Goal: Task Accomplishment & Management: Complete application form

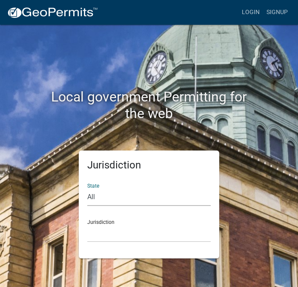
click at [93, 196] on select "All [US_STATE] [US_STATE] [US_STATE] [US_STATE] [US_STATE] [US_STATE] [US_STATE…" at bounding box center [148, 196] width 123 height 17
select select "[US_STATE]"
click at [87, 188] on select "All [US_STATE] [US_STATE] [US_STATE] [US_STATE] [US_STATE] [US_STATE] [US_STATE…" at bounding box center [148, 196] width 123 height 17
click at [97, 222] on div "Jurisdiction City of [GEOGRAPHIC_DATA], [US_STATE] City of [GEOGRAPHIC_DATA], […" at bounding box center [148, 226] width 123 height 29
click at [104, 221] on div "Jurisdiction City of [GEOGRAPHIC_DATA], [US_STATE] City of [GEOGRAPHIC_DATA], […" at bounding box center [148, 226] width 123 height 29
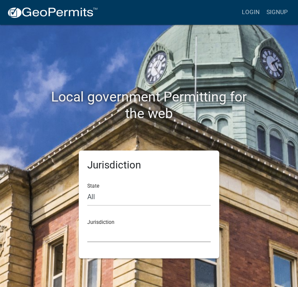
click at [108, 232] on select "City of [GEOGRAPHIC_DATA], [US_STATE] City of [GEOGRAPHIC_DATA], [US_STATE] Cit…" at bounding box center [148, 232] width 123 height 17
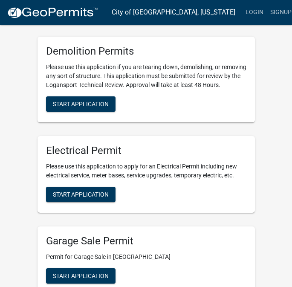
scroll to position [213, 0]
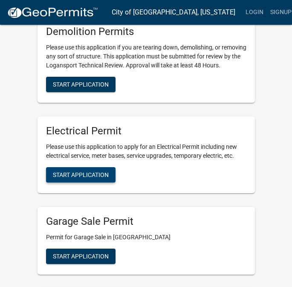
click at [79, 178] on span "Start Application" at bounding box center [81, 174] width 56 height 7
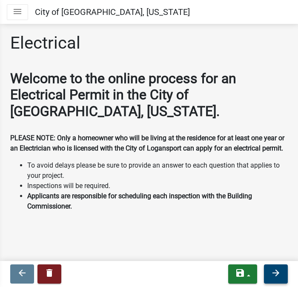
click at [280, 275] on icon "arrow_forward" at bounding box center [276, 272] width 10 height 10
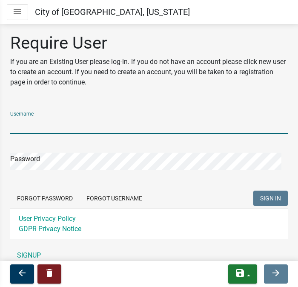
click at [37, 124] on input "Username" at bounding box center [149, 124] width 278 height 17
click at [80, 131] on input "Username" at bounding box center [149, 124] width 278 height 17
type input "[PERSON_NAME].[PERSON_NAME]"
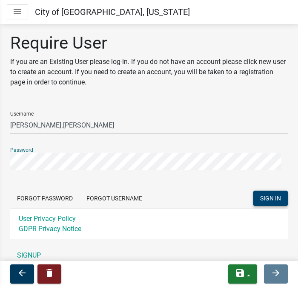
click at [262, 197] on span "SIGN IN" at bounding box center [270, 198] width 21 height 7
click at [112, 198] on button "Forgot Username" at bounding box center [114, 197] width 69 height 15
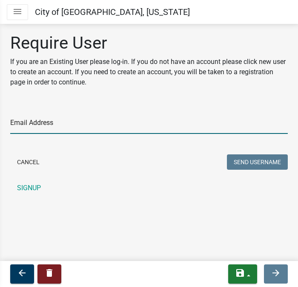
click at [43, 121] on input "Email Address" at bounding box center [149, 124] width 278 height 17
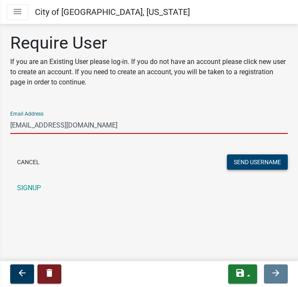
type input "[EMAIL_ADDRESS][DOMAIN_NAME]"
click at [264, 163] on button "Send Username" at bounding box center [257, 161] width 61 height 15
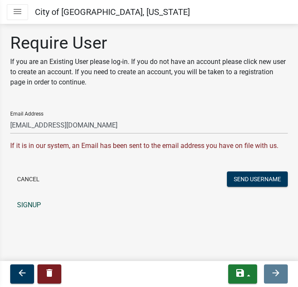
click at [31, 204] on link "SIGNUP" at bounding box center [149, 204] width 278 height 17
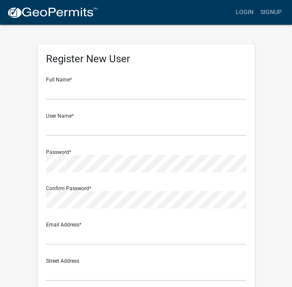
click at [262, 37] on wm-register-view "more_horiz Login Signup Register New User Full Name * User Name * Password * Co…" at bounding box center [146, 239] width 292 height 479
click at [255, 9] on link "Login" at bounding box center [244, 12] width 25 height 16
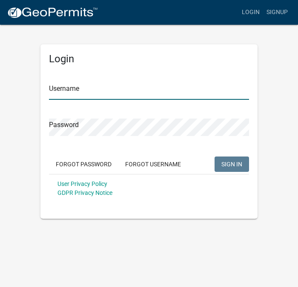
drag, startPoint x: 62, startPoint y: 89, endPoint x: 72, endPoint y: 89, distance: 9.4
click at [62, 89] on input "Username" at bounding box center [149, 90] width 200 height 17
type input "armandotpedraza"
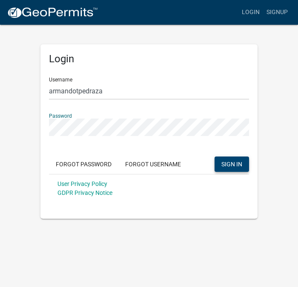
click at [235, 163] on span "SIGN IN" at bounding box center [231, 163] width 21 height 7
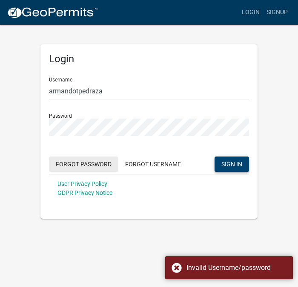
click at [90, 163] on button "Forgot Password" at bounding box center [83, 163] width 69 height 15
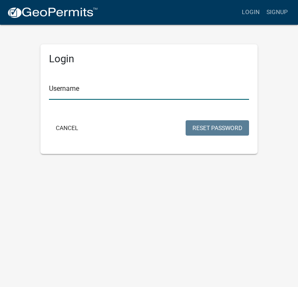
click at [69, 87] on input "Username" at bounding box center [149, 90] width 200 height 17
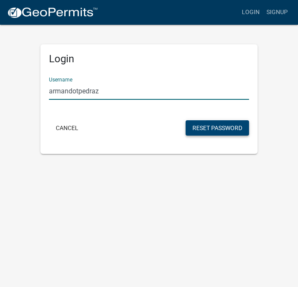
type input "armandotpedraz"
click at [226, 126] on button "Reset Password" at bounding box center [217, 127] width 63 height 15
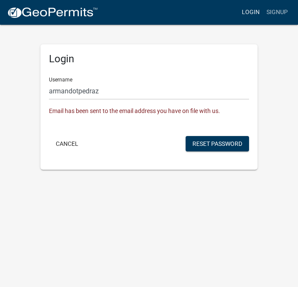
click at [254, 11] on link "Login" at bounding box center [250, 12] width 25 height 16
click at [250, 10] on link "Login" at bounding box center [250, 12] width 25 height 16
click at [281, 11] on link "Signup" at bounding box center [277, 12] width 28 height 16
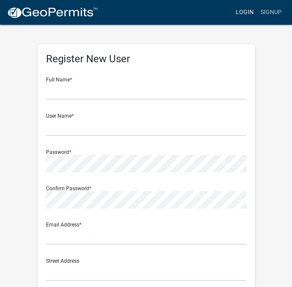
click at [247, 9] on link "Login" at bounding box center [244, 12] width 25 height 16
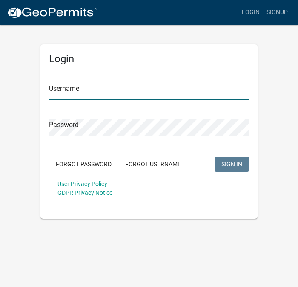
click at [66, 88] on input "Username" at bounding box center [149, 90] width 200 height 17
type input "armandotpedraz"
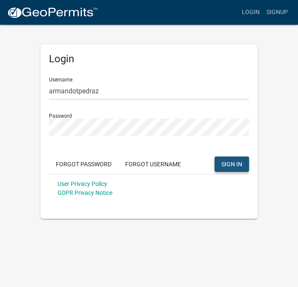
click at [236, 163] on span "SIGN IN" at bounding box center [231, 163] width 21 height 7
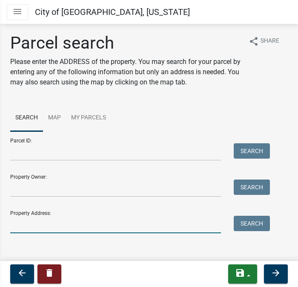
click at [38, 226] on input "Property Address:" at bounding box center [115, 223] width 211 height 17
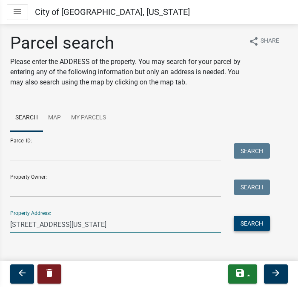
type input "[STREET_ADDRESS][US_STATE]"
click at [251, 222] on button "Search" at bounding box center [252, 222] width 36 height 15
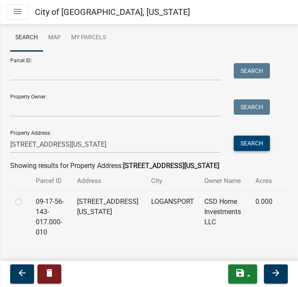
scroll to position [85, 0]
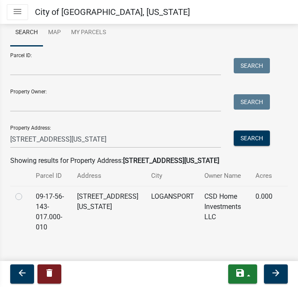
click at [26, 191] on label at bounding box center [26, 191] width 0 height 0
click at [26, 196] on input "radio" at bounding box center [29, 194] width 6 height 6
radio input "true"
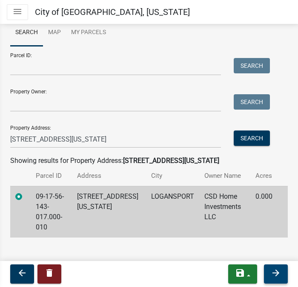
click at [277, 272] on icon "arrow_forward" at bounding box center [276, 272] width 10 height 10
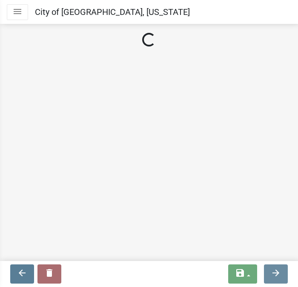
scroll to position [0, 0]
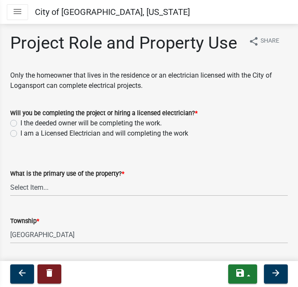
click at [20, 138] on label "I am a Licensed Electrician and will completing the work" at bounding box center [104, 133] width 168 height 10
click at [20, 134] on input "I am a Licensed Electrician and will completing the work" at bounding box center [23, 131] width 6 height 6
radio input "true"
click at [22, 196] on select "Select Item... Residential Commercial Public" at bounding box center [149, 186] width 278 height 17
click at [10, 196] on select "Select Item... Residential Commercial Public" at bounding box center [149, 186] width 278 height 17
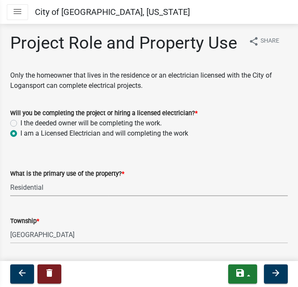
select select "530f9f5f-3156-4079-bc91-3d3598a96b73"
click at [274, 272] on icon "arrow_forward" at bounding box center [276, 272] width 10 height 10
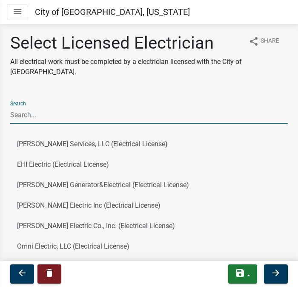
click at [29, 113] on input "Search" at bounding box center [149, 114] width 278 height 17
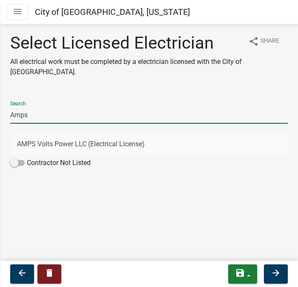
type input "Amps"
click at [55, 143] on button "AMPS Volts Power LLC (Electrical License)" at bounding box center [149, 144] width 278 height 20
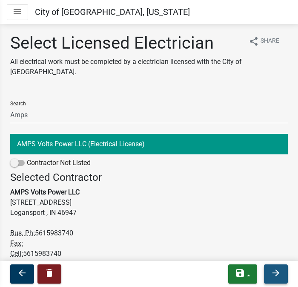
click at [274, 273] on icon "arrow_forward" at bounding box center [276, 272] width 10 height 10
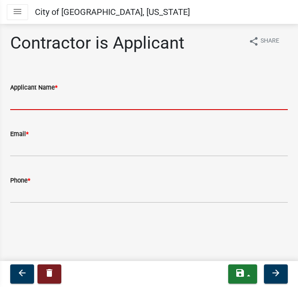
click at [41, 101] on input "Applicant Name *" at bounding box center [149, 100] width 278 height 17
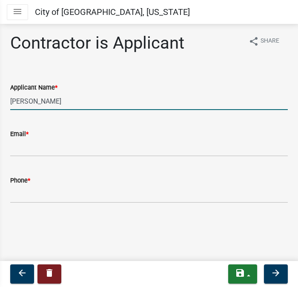
type input "Armando Villafana"
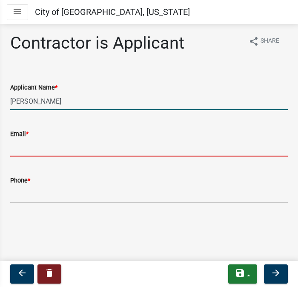
click at [42, 152] on input "Email *" at bounding box center [149, 147] width 278 height 17
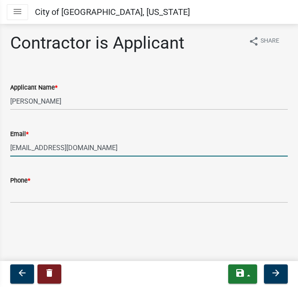
type input "[EMAIL_ADDRESS][DOMAIN_NAME]"
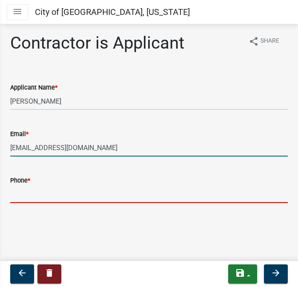
click at [23, 194] on input "Phone *" at bounding box center [149, 193] width 278 height 17
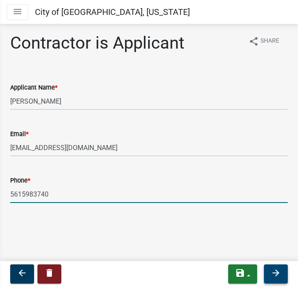
type input "5615983740"
click at [276, 275] on icon "arrow_forward" at bounding box center [276, 272] width 10 height 10
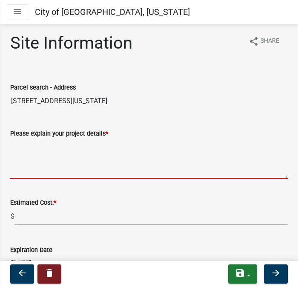
click at [35, 147] on textarea "Please explain your project details *" at bounding box center [149, 158] width 278 height 40
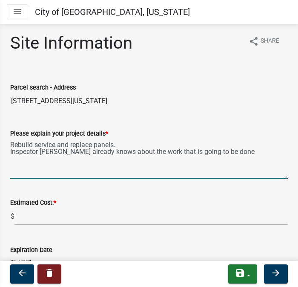
type textarea "Rebuild service and replace panels. Inspector PJ already knows about the work t…"
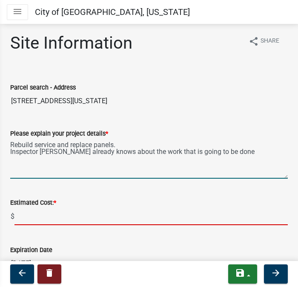
click at [31, 215] on input "text" at bounding box center [150, 215] width 273 height 17
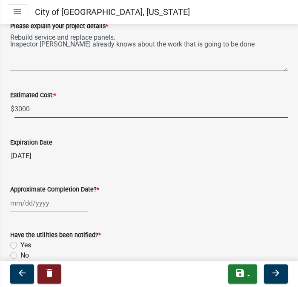
scroll to position [128, 0]
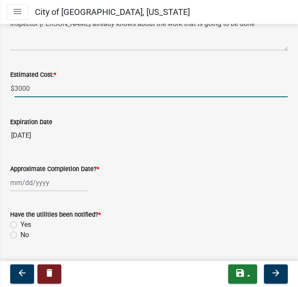
type input "3000"
select select "8"
select select "2025"
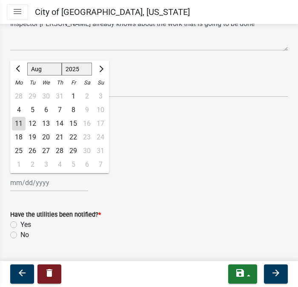
click at [21, 183] on div "Jan Feb Mar Apr May Jun Jul Aug Sep Oct Nov Dec 1525 1526 1527 1528 1529 1530 1…" at bounding box center [49, 182] width 78 height 17
click at [100, 68] on span "Next month" at bounding box center [100, 69] width 6 height 6
select select "10"
click at [60, 150] on div "30" at bounding box center [60, 151] width 14 height 14
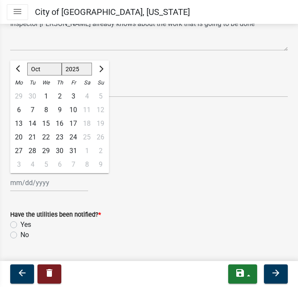
type input "10/30/2025"
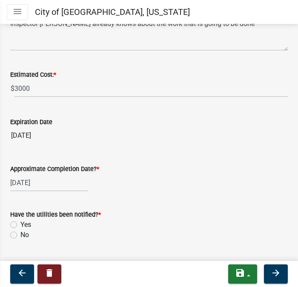
click at [20, 235] on label "No" at bounding box center [24, 234] width 9 height 10
click at [20, 235] on input "No" at bounding box center [23, 232] width 6 height 6
radio input "true"
click at [34, 182] on div "10/30/2025" at bounding box center [49, 182] width 78 height 17
select select "10"
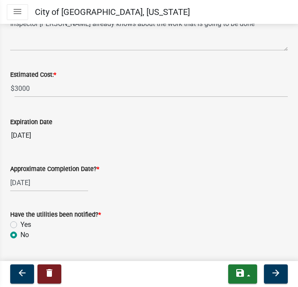
select select "2025"
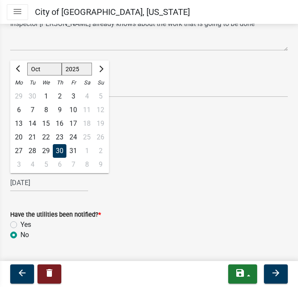
click at [73, 148] on div "31" at bounding box center [73, 151] width 14 height 14
type input "10/31/2025"
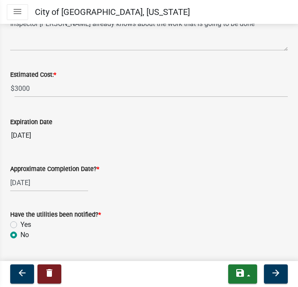
scroll to position [85, 0]
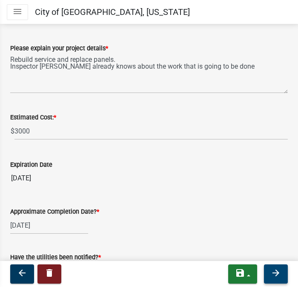
click at [276, 272] on icon "arrow_forward" at bounding box center [276, 272] width 10 height 10
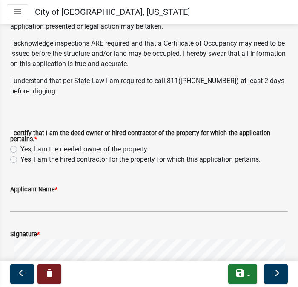
scroll to position [170, 0]
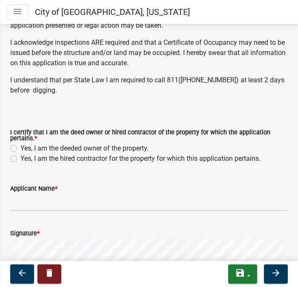
click at [20, 160] on label "Yes, I am the hired contractor for the property for which this application pert…" at bounding box center [140, 158] width 240 height 10
click at [20, 159] on input "Yes, I am the hired contractor for the property for which this application pert…" at bounding box center [23, 156] width 6 height 6
radio input "true"
click at [31, 203] on input "Applicant Name *" at bounding box center [149, 201] width 278 height 17
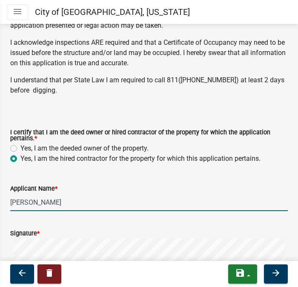
type input "Armando Villafana"
click at [46, 235] on div "Signature *" at bounding box center [149, 233] width 278 height 10
drag, startPoint x: 57, startPoint y: 238, endPoint x: 69, endPoint y: 226, distance: 16.6
click at [69, 226] on form "Signature * Clear" at bounding box center [149, 268] width 278 height 101
click at [82, 232] on div "Signature *" at bounding box center [149, 233] width 278 height 10
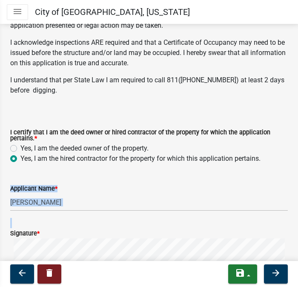
drag, startPoint x: 72, startPoint y: 224, endPoint x: 76, endPoint y: 216, distance: 8.8
click at [78, 216] on wm-data-entity-input-list "Do you have additional info you would like to upload? Select files Valid Docume…" at bounding box center [149, 150] width 278 height 460
click at [86, 195] on input "Armando Villafana" at bounding box center [149, 201] width 278 height 17
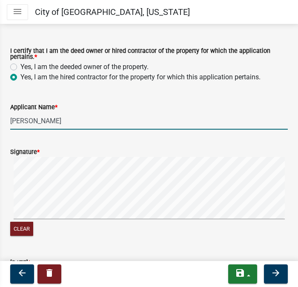
scroll to position [255, 0]
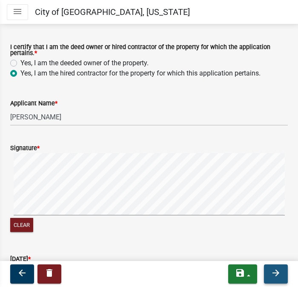
click at [276, 275] on icon "arrow_forward" at bounding box center [276, 272] width 10 height 10
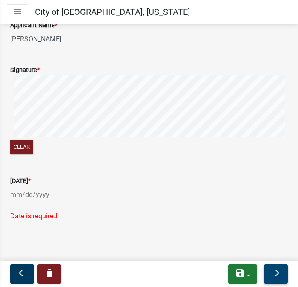
scroll to position [341, 0]
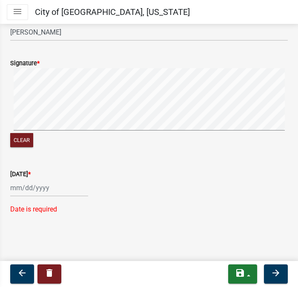
click at [16, 189] on div at bounding box center [49, 187] width 78 height 17
select select "8"
select select "2025"
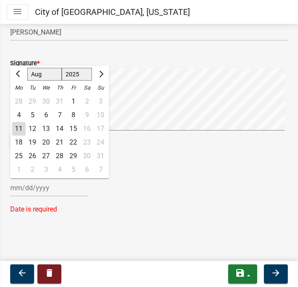
click at [16, 126] on div "11" at bounding box center [19, 129] width 14 height 14
type input "08/11/2025"
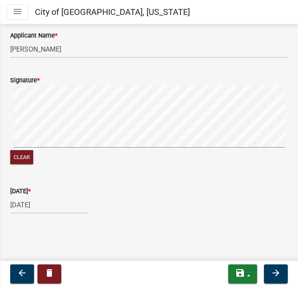
scroll to position [324, 0]
click at [276, 273] on icon "arrow_forward" at bounding box center [276, 272] width 10 height 10
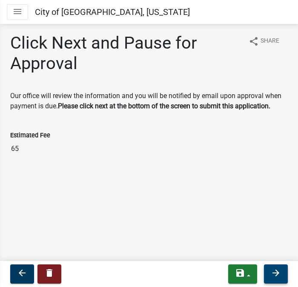
click at [277, 272] on icon "arrow_forward" at bounding box center [276, 272] width 10 height 10
